Goal: Task Accomplishment & Management: Manage account settings

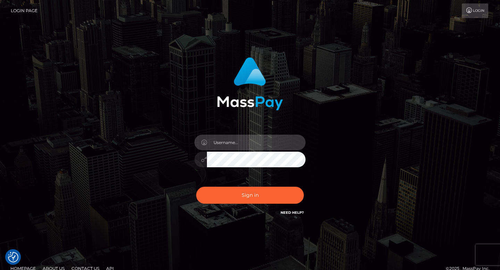
click at [274, 145] on input "text" at bounding box center [256, 143] width 99 height 16
type input "[EMAIL_ADDRESS][DOMAIN_NAME]"
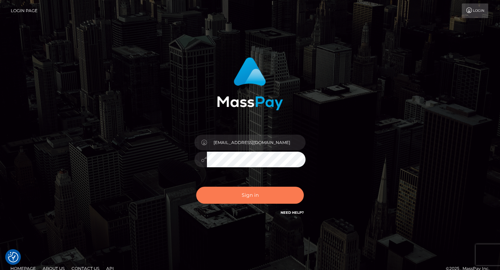
click at [265, 199] on button "Sign in" at bounding box center [250, 195] width 108 height 17
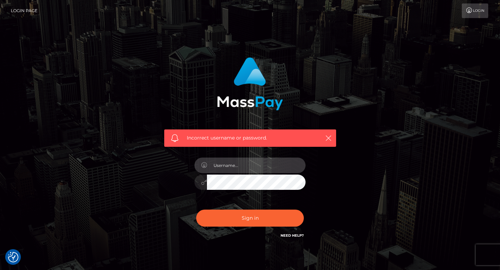
click at [261, 169] on input "text" at bounding box center [256, 166] width 99 height 16
type input "lneboo07@gmail.com"
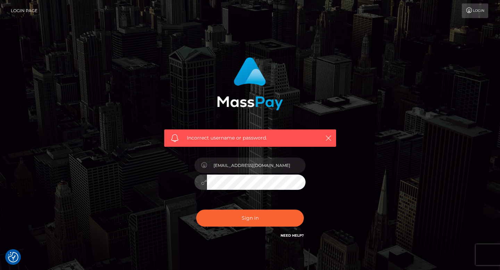
click at [184, 183] on div "Incorrect username or password. lneboo07@gmail.com" at bounding box center [250, 148] width 182 height 193
click at [196, 210] on button "Sign in" at bounding box center [250, 218] width 108 height 17
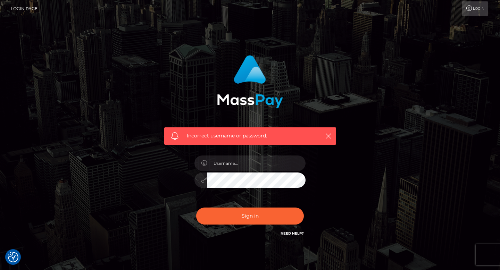
scroll to position [34, 0]
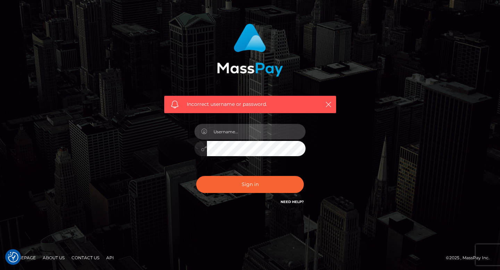
click at [234, 131] on input "text" at bounding box center [256, 132] width 99 height 16
type input "[EMAIL_ADDRESS][DOMAIN_NAME]"
click at [132, 149] on div "Incorrect username or password. [EMAIL_ADDRESS][DOMAIN_NAME]" at bounding box center [250, 118] width 396 height 200
click at [196, 176] on button "Sign in" at bounding box center [250, 184] width 108 height 17
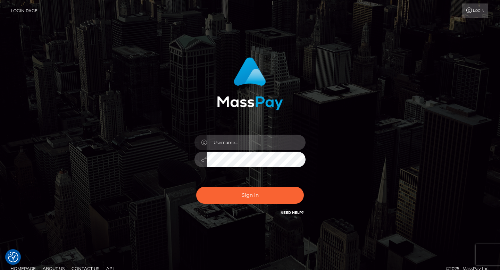
click at [274, 146] on input "text" at bounding box center [256, 143] width 99 height 16
type input "lneboo07@gmail.com"
click at [163, 163] on div "lneboo07@gmail.com Sign in" at bounding box center [250, 137] width 182 height 170
click at [232, 185] on div "Sign in Need Help?" at bounding box center [249, 198] width 121 height 31
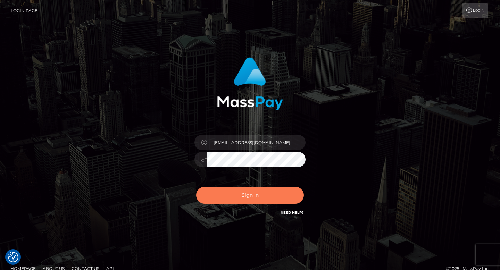
click at [232, 192] on button "Sign in" at bounding box center [250, 195] width 108 height 17
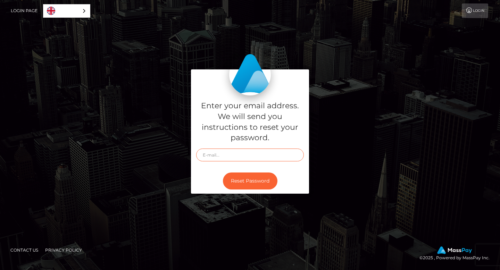
click at [233, 157] on input "text" at bounding box center [250, 155] width 108 height 13
type input "lneboo07@gmail.com"
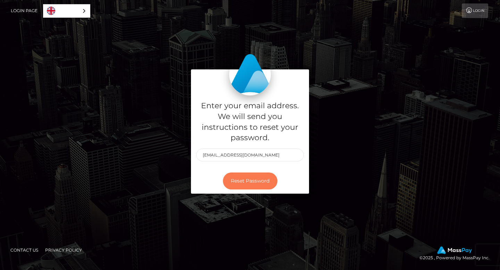
click at [259, 181] on button "Reset Password" at bounding box center [250, 180] width 54 height 17
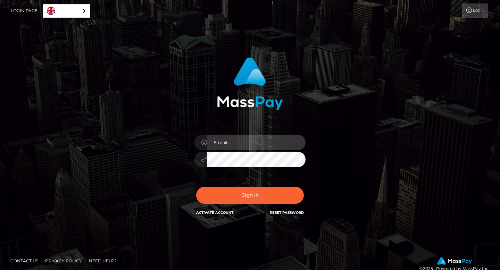
click at [257, 148] on input "email" at bounding box center [256, 143] width 99 height 16
type input "[EMAIL_ADDRESS][DOMAIN_NAME]"
click at [186, 161] on div "In order to protect your account, we're utilizing the help of a captcha service…" at bounding box center [250, 137] width 182 height 170
click at [196, 187] on button "Sign in" at bounding box center [250, 195] width 108 height 17
